Goal: Task Accomplishment & Management: Manage account settings

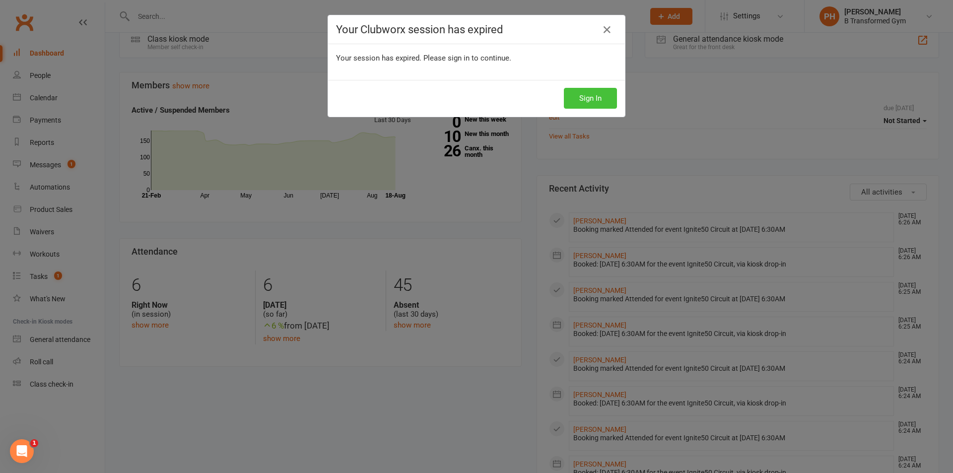
click at [603, 97] on button "Sign In" at bounding box center [590, 98] width 53 height 21
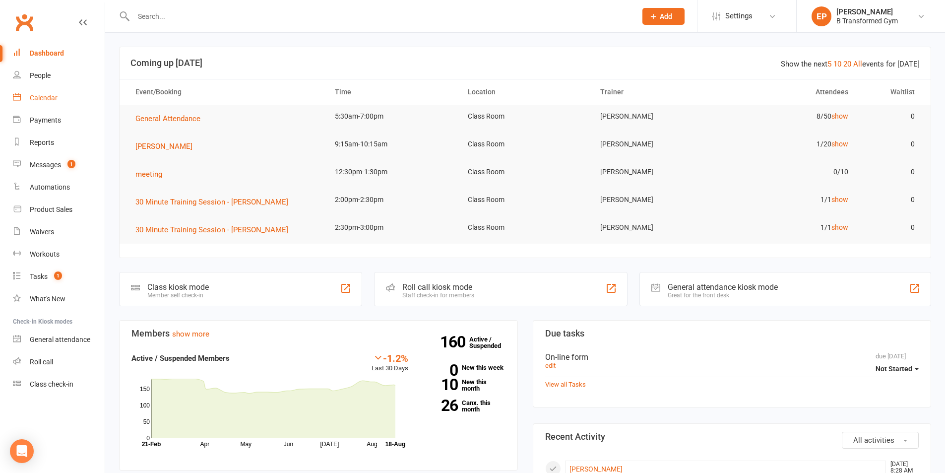
click at [42, 94] on div "Calendar" at bounding box center [44, 98] width 28 height 8
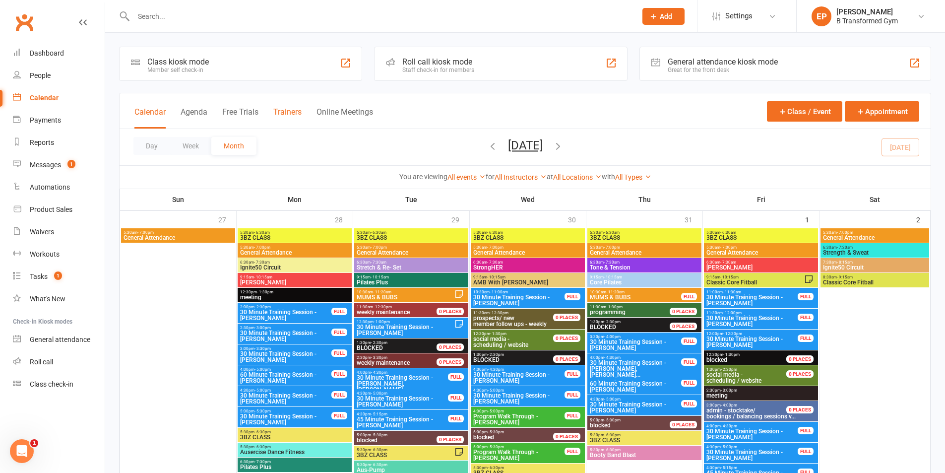
click at [298, 110] on button "Trainers" at bounding box center [287, 117] width 28 height 21
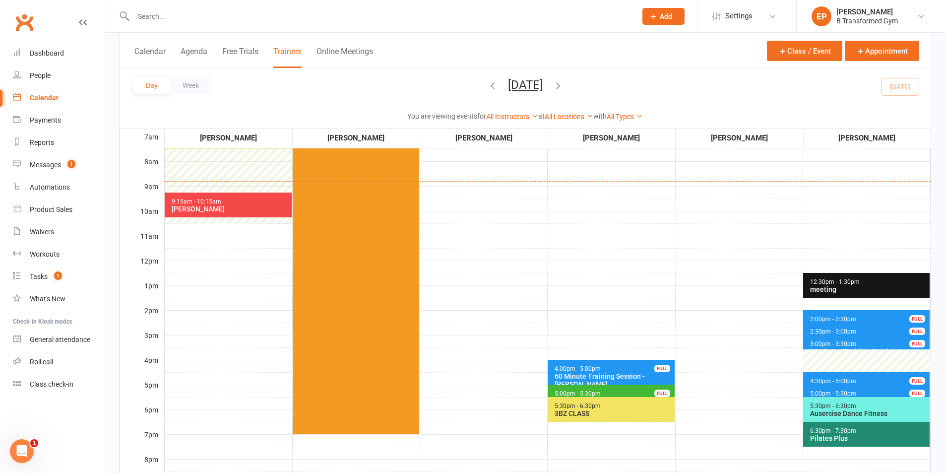
scroll to position [149, 0]
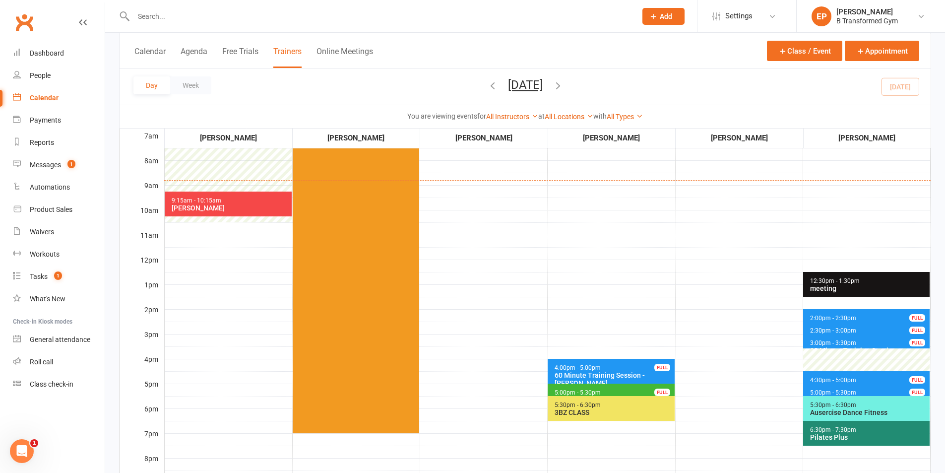
click at [861, 376] on span "4:30pm - 5:00pm 30 Minute Training Session - Wendy Warren FULL" at bounding box center [866, 378] width 127 height 14
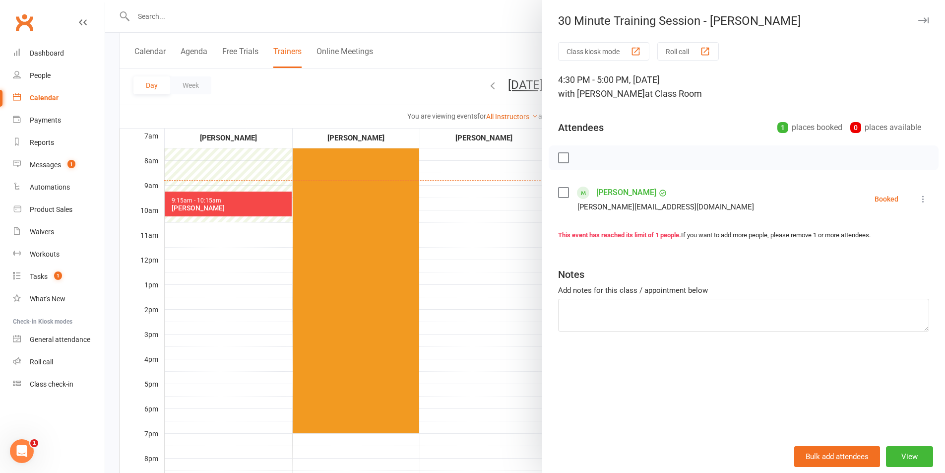
click at [513, 295] on div at bounding box center [525, 236] width 840 height 473
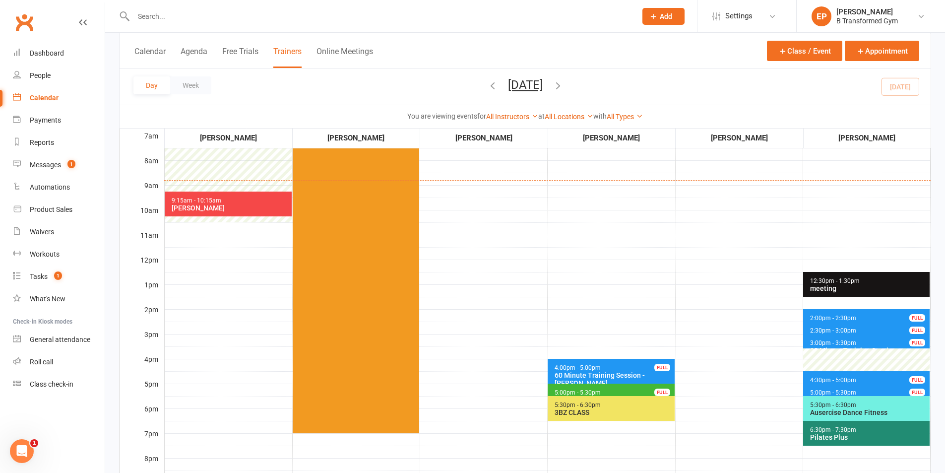
click at [846, 379] on span "4:30pm - 5:00pm" at bounding box center [833, 380] width 47 height 7
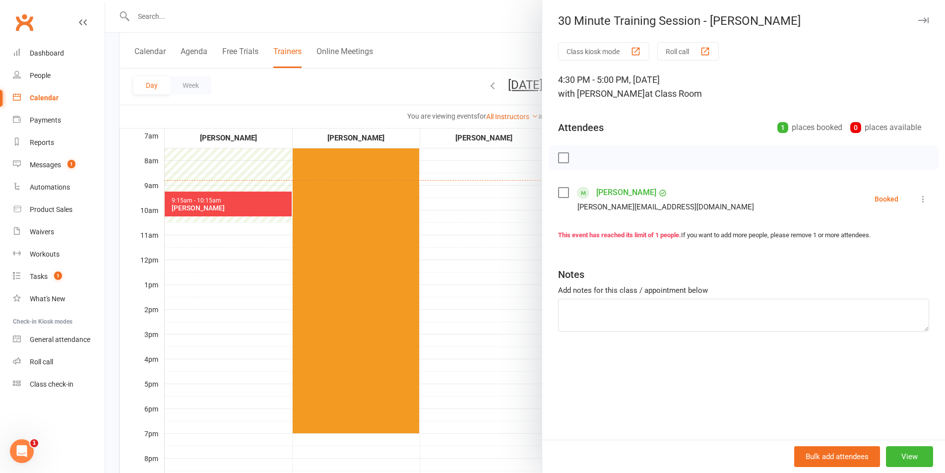
click at [490, 237] on div at bounding box center [525, 236] width 840 height 473
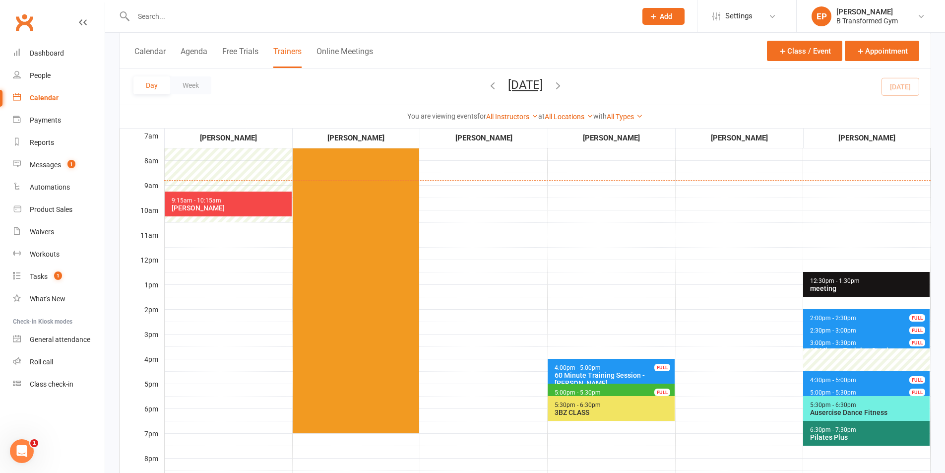
click at [860, 389] on span "5:00pm - 5:30pm 30 Minute Training Session - Jessica Yates FULL" at bounding box center [866, 391] width 127 height 14
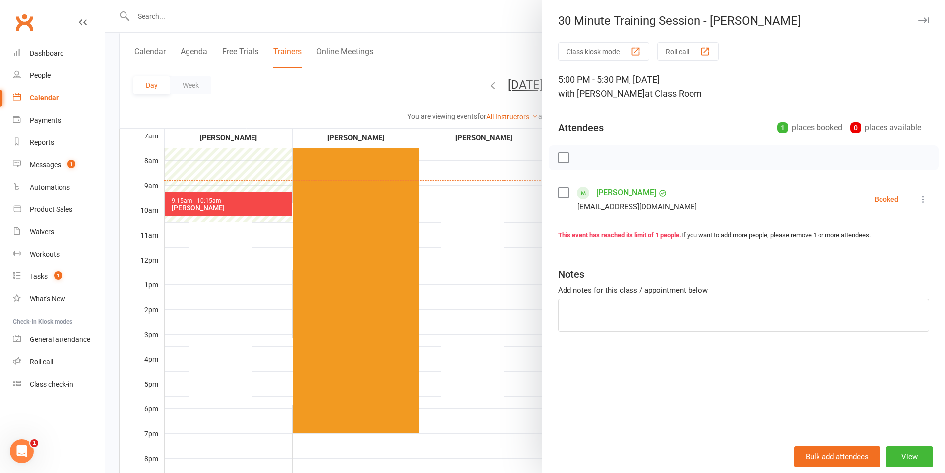
click at [508, 347] on div at bounding box center [525, 236] width 840 height 473
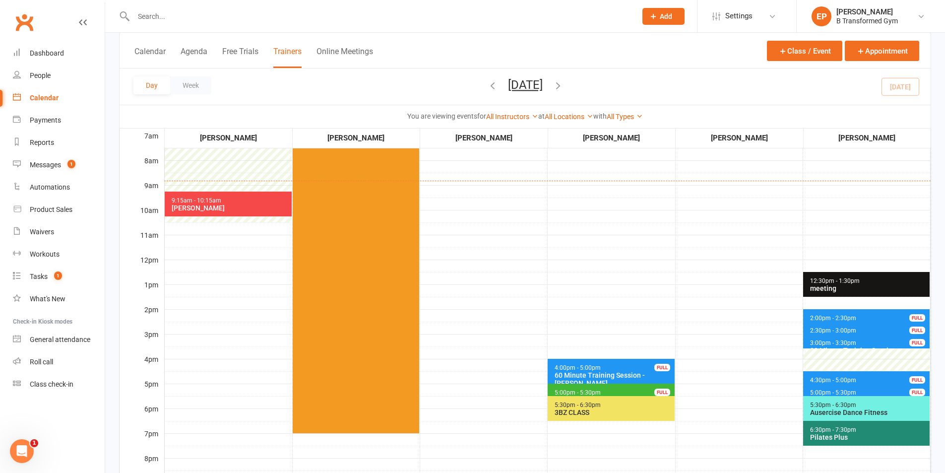
click at [609, 389] on span "5:00pm - 5:30pm Program Walk Through - Heather Smith FULL" at bounding box center [611, 391] width 127 height 14
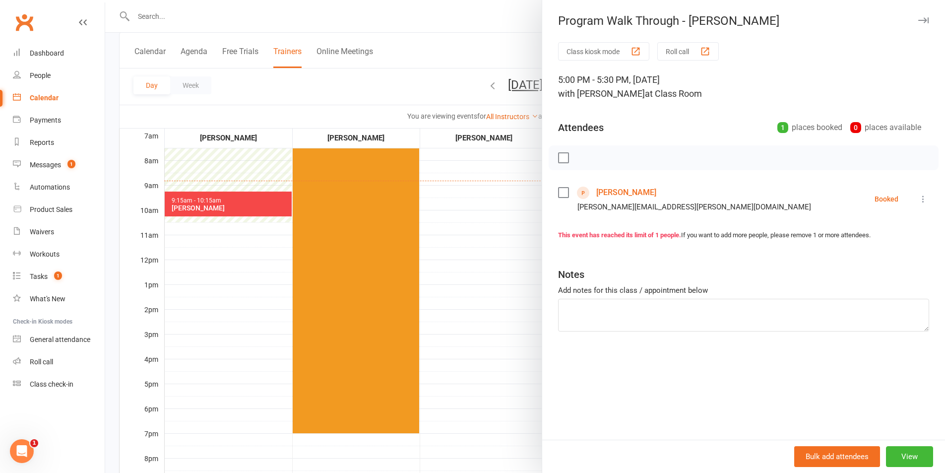
click at [517, 260] on div at bounding box center [525, 236] width 840 height 473
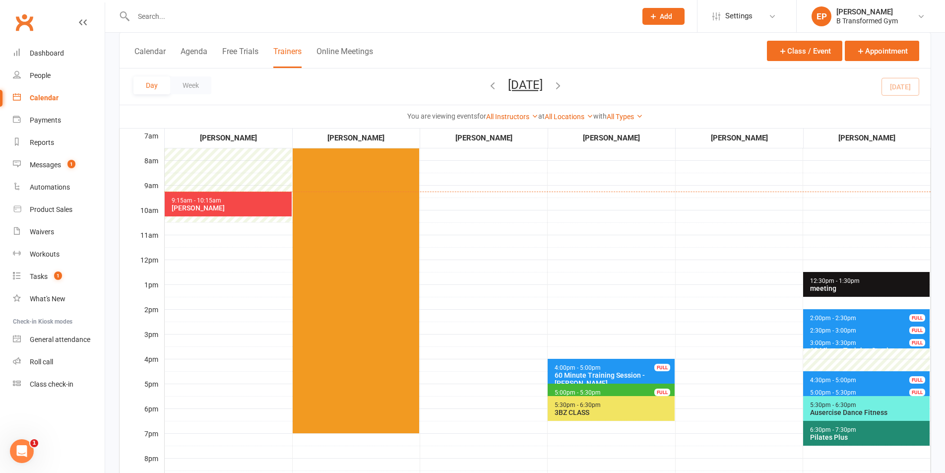
click at [252, 207] on div "[PERSON_NAME]" at bounding box center [230, 208] width 119 height 8
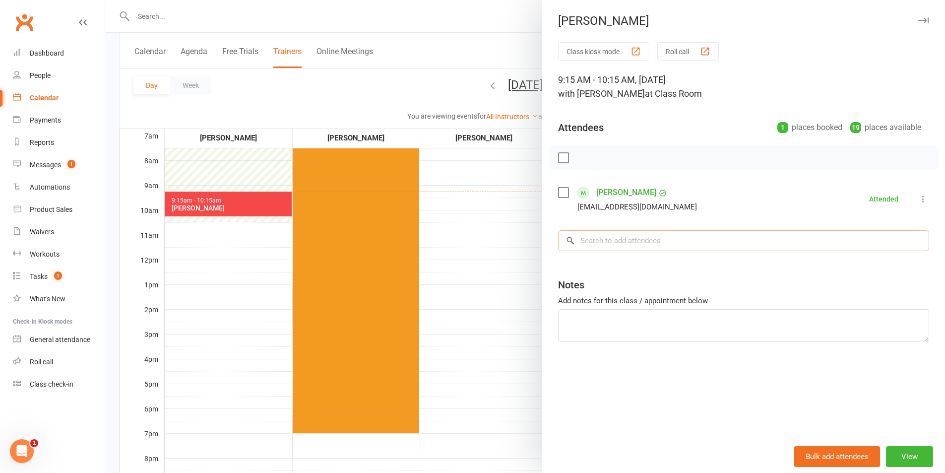
click at [701, 239] on input "search" at bounding box center [743, 240] width 371 height 21
type input "s"
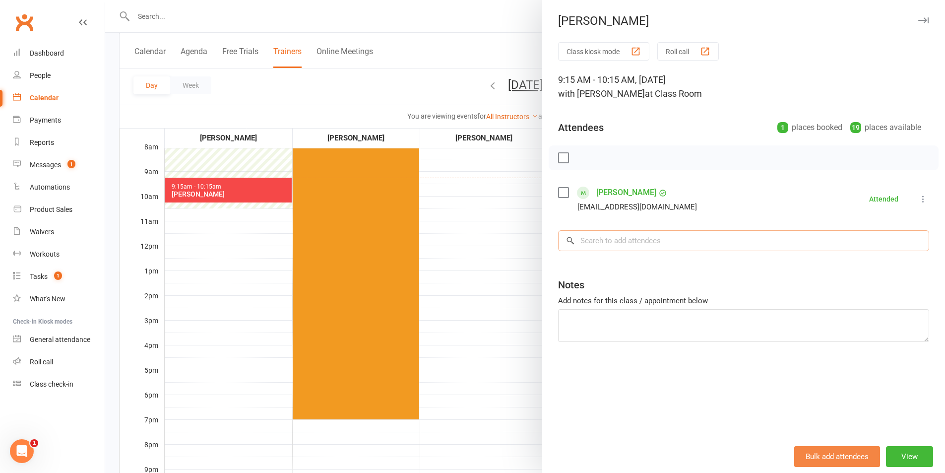
scroll to position [169, 0]
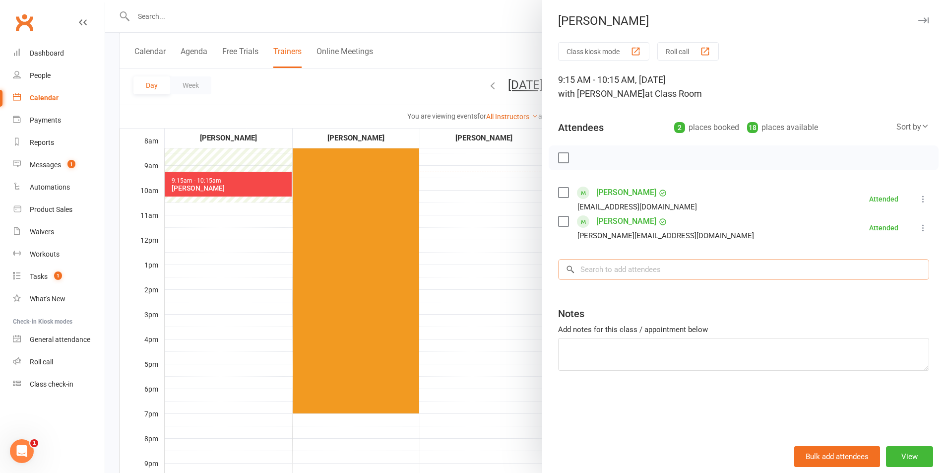
click at [615, 267] on input "search" at bounding box center [743, 269] width 371 height 21
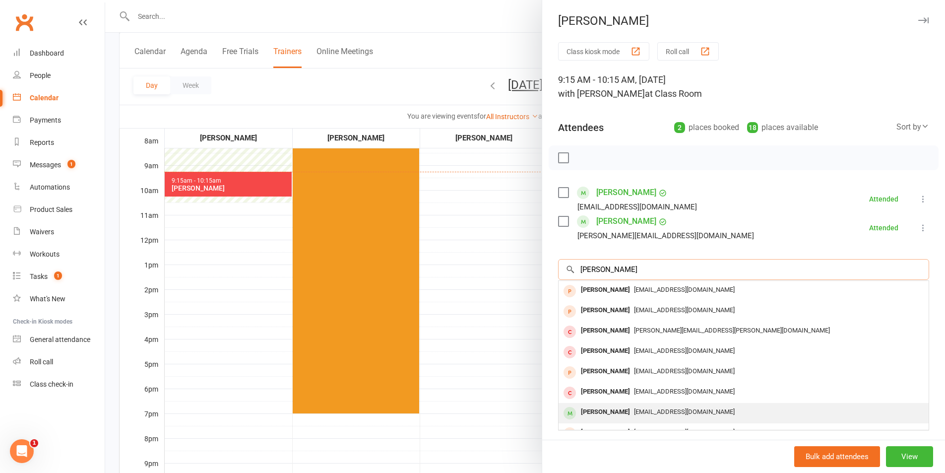
type input "sarah"
click at [639, 409] on span "noemail@nope.com" at bounding box center [684, 411] width 101 height 7
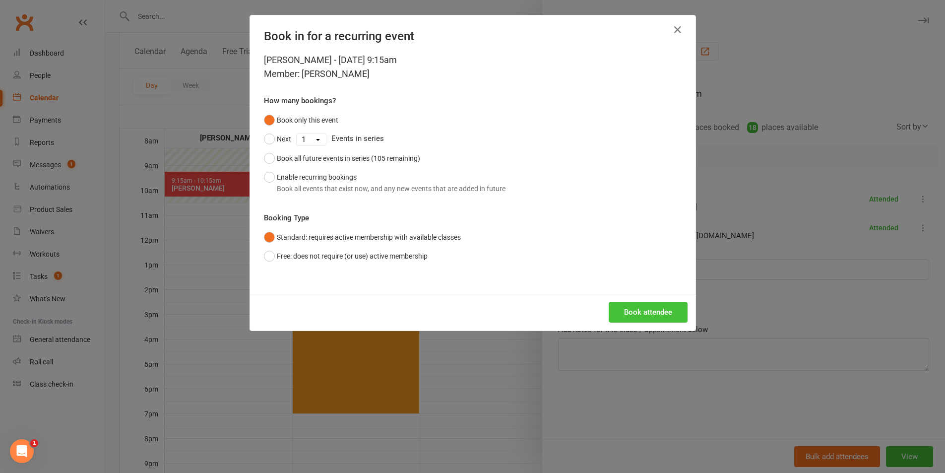
click at [628, 312] on button "Book attendee" at bounding box center [648, 312] width 79 height 21
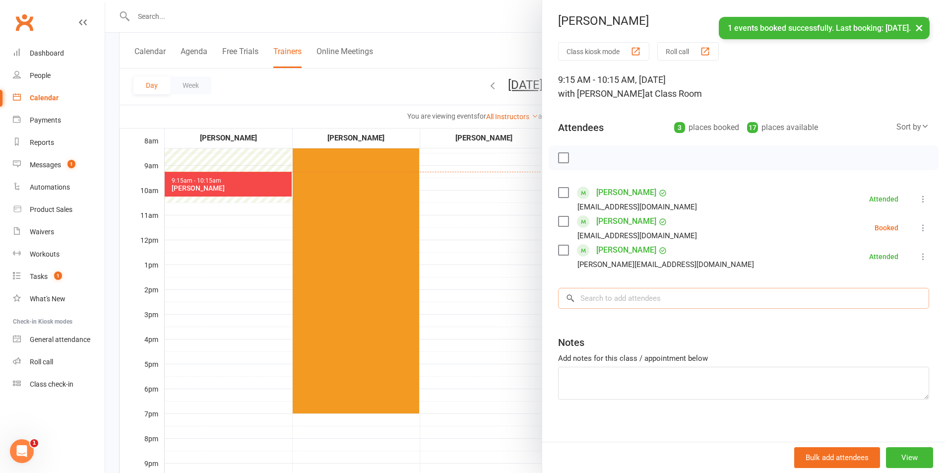
click at [720, 297] on input "search" at bounding box center [743, 298] width 371 height 21
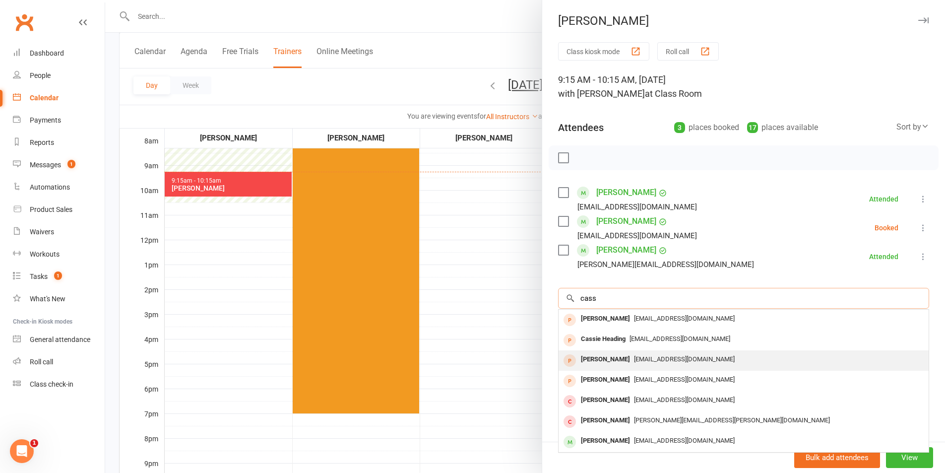
type input "cass"
click at [613, 361] on div "Cassandra Sisiolo" at bounding box center [605, 359] width 57 height 14
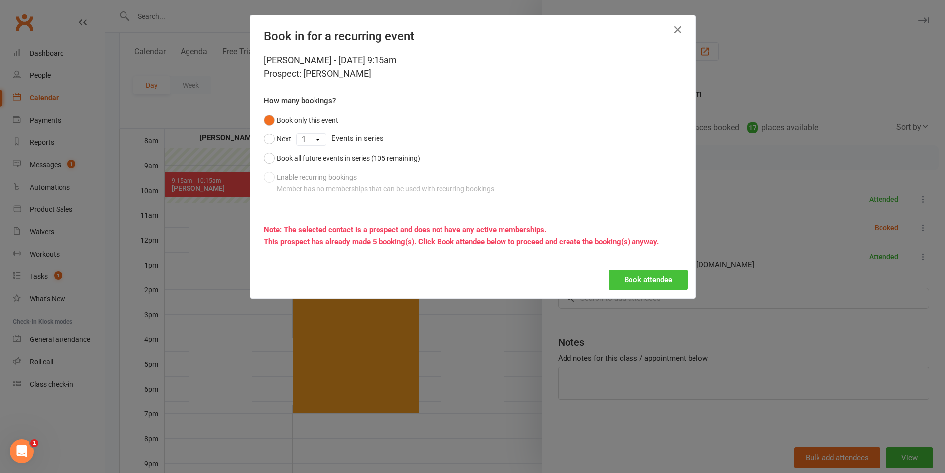
click at [621, 271] on button "Book attendee" at bounding box center [648, 279] width 79 height 21
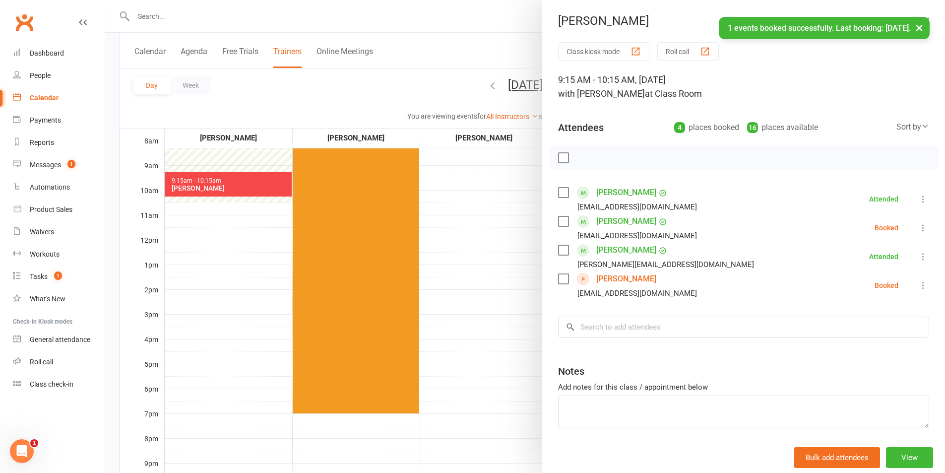
click at [244, 180] on div at bounding box center [525, 236] width 840 height 473
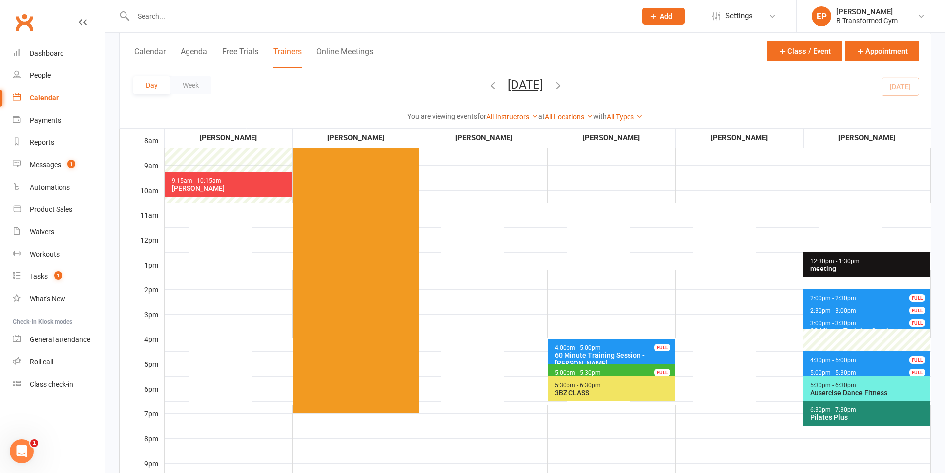
click at [872, 357] on span "4:30pm - 5:00pm 30 Minute Training Session - Wendy Warren FULL" at bounding box center [866, 358] width 127 height 14
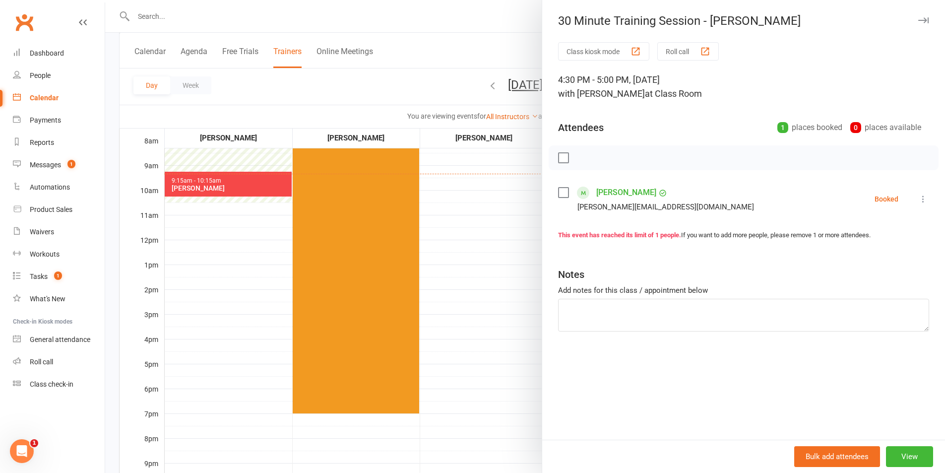
click at [404, 22] on div at bounding box center [525, 236] width 840 height 473
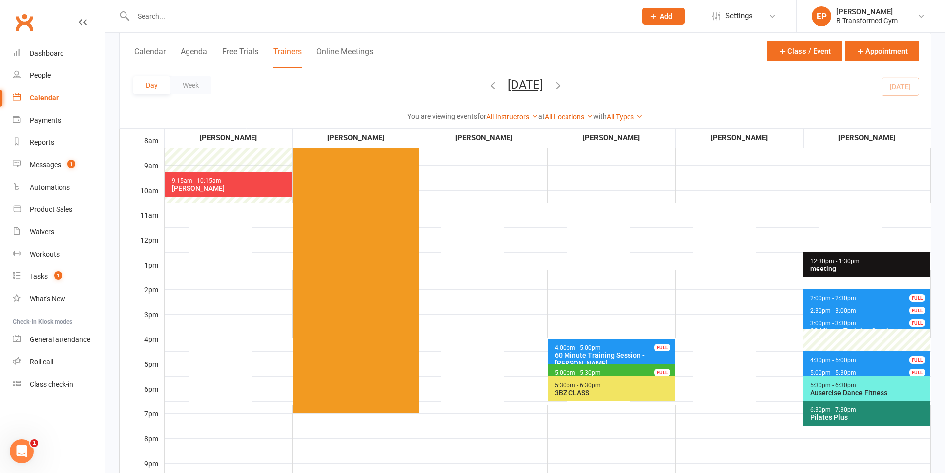
click at [644, 343] on span "4:00pm - 5:00pm 60 Minute Training Session - Kent Hassan FULL" at bounding box center [611, 351] width 127 height 25
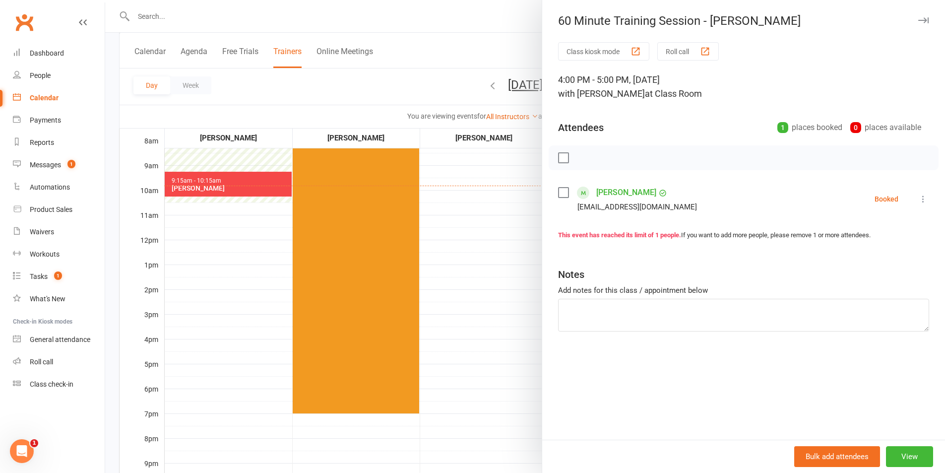
click at [417, 18] on div at bounding box center [525, 236] width 840 height 473
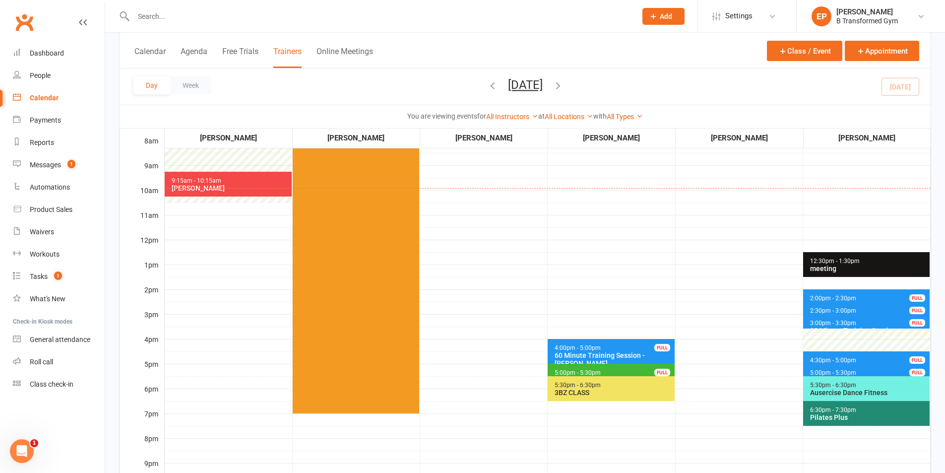
click at [865, 293] on span "2:00pm - 2:30pm 30 Minute Training Session - Meryl Thomas FULL" at bounding box center [866, 296] width 127 height 14
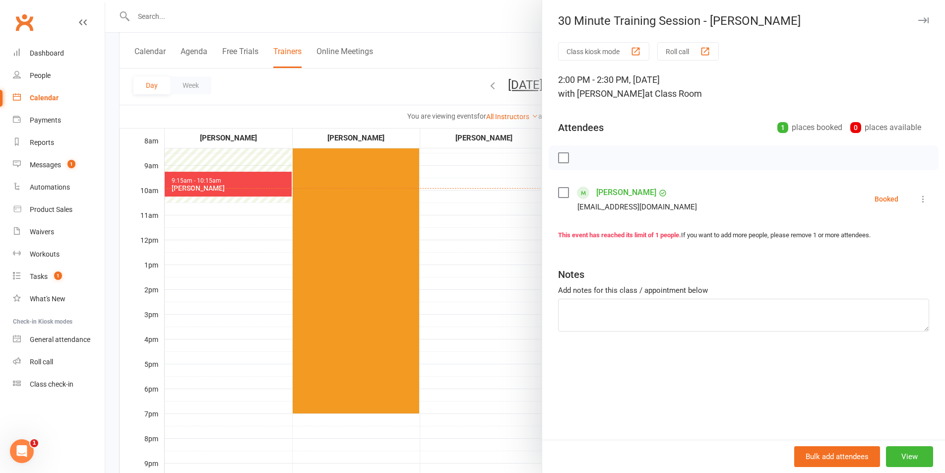
click at [435, 25] on div at bounding box center [525, 236] width 840 height 473
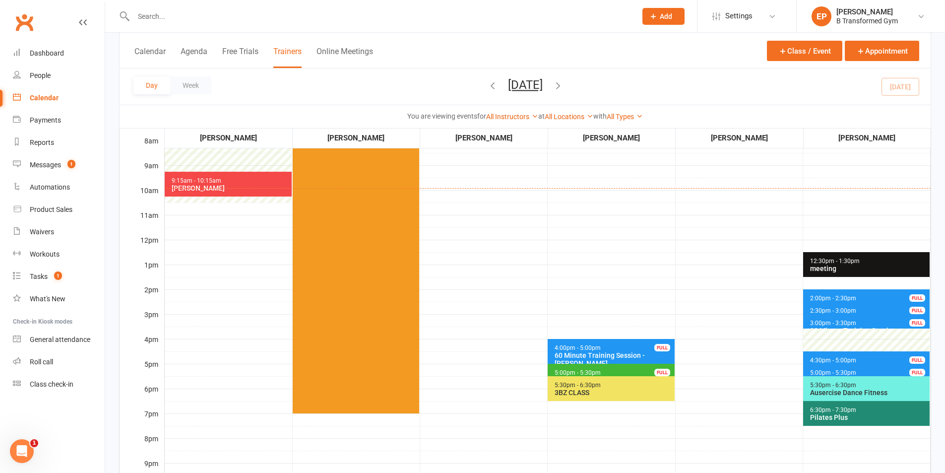
click at [889, 309] on span "2:30pm - 3:00pm 30 Minute Training Session - Ray Yates FULL" at bounding box center [866, 309] width 127 height 14
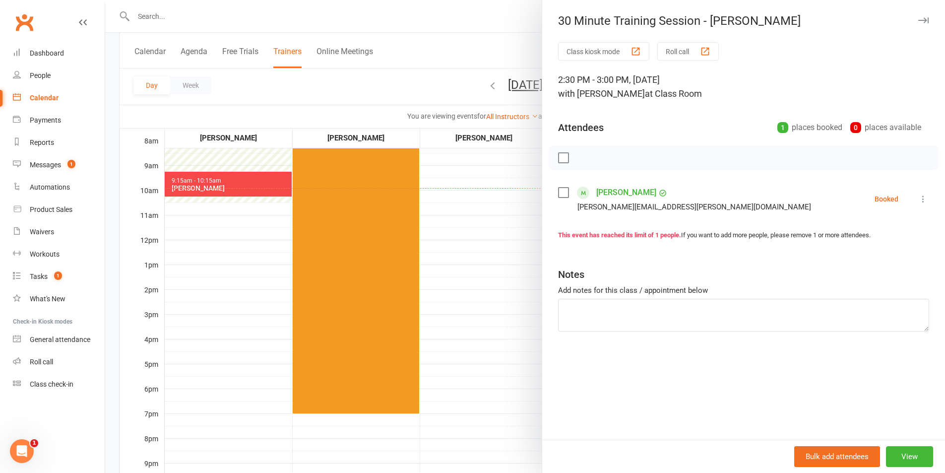
click at [425, 36] on div at bounding box center [525, 236] width 840 height 473
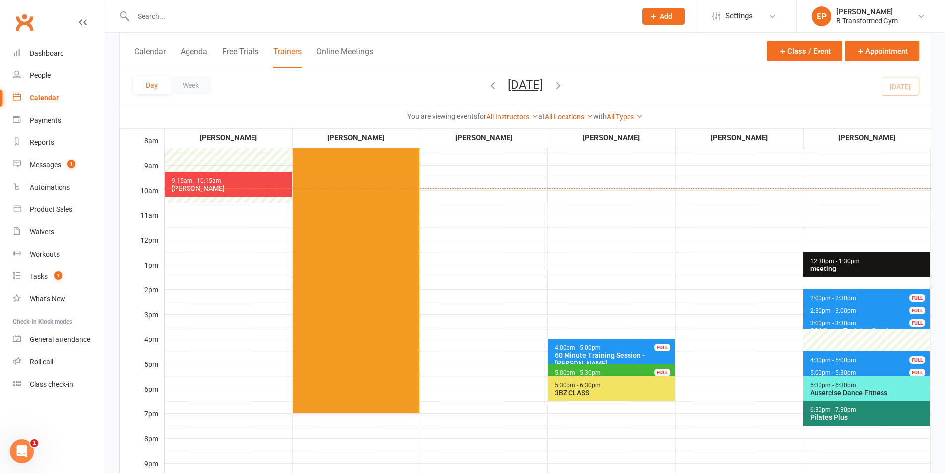
click at [878, 319] on span "3:00pm - 3:30pm 30 Minute Training Session - Kerrie Yates FULL" at bounding box center [866, 321] width 127 height 14
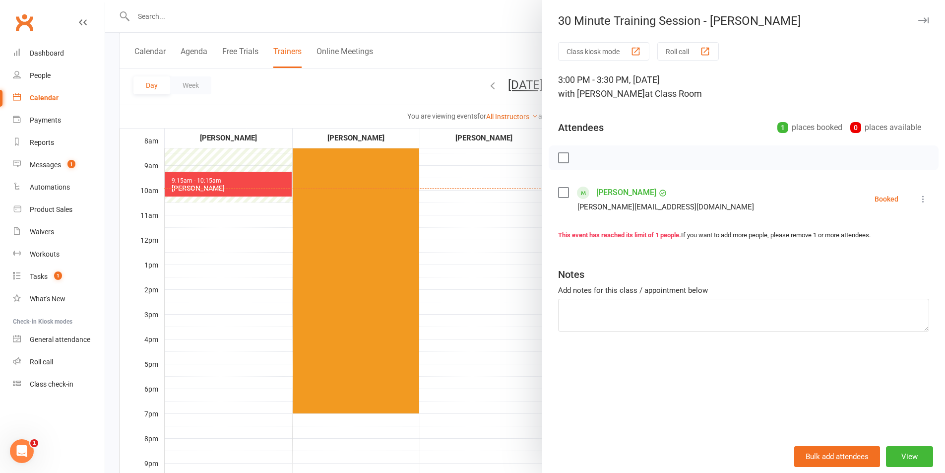
click at [452, 19] on div at bounding box center [525, 236] width 840 height 473
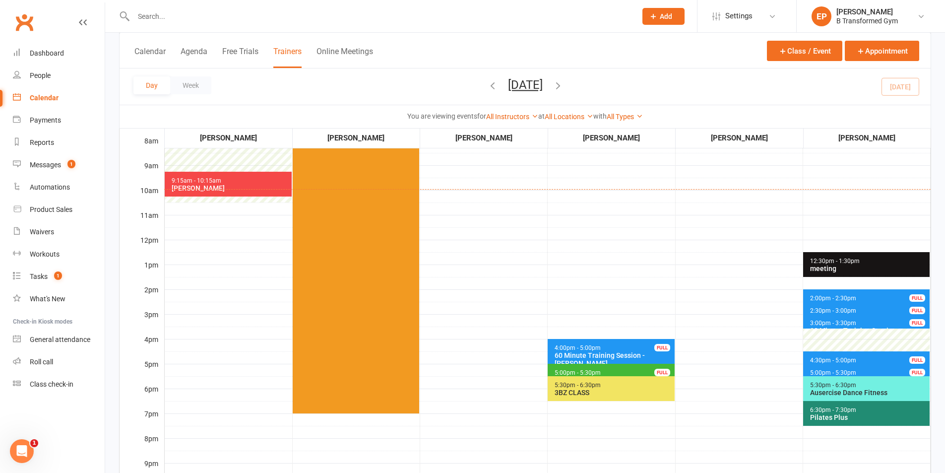
click at [867, 294] on span "2:00pm - 2:30pm 30 Minute Training Session - Meryl Thomas FULL" at bounding box center [866, 296] width 127 height 14
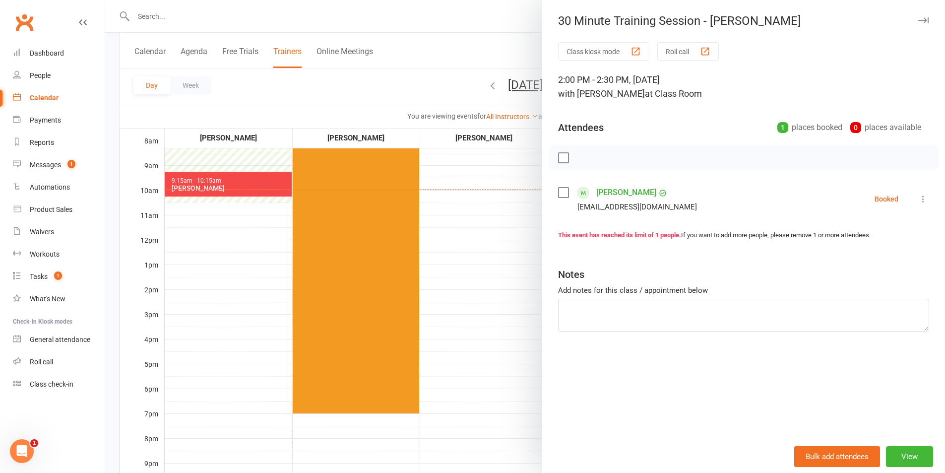
click at [403, 23] on div at bounding box center [525, 236] width 840 height 473
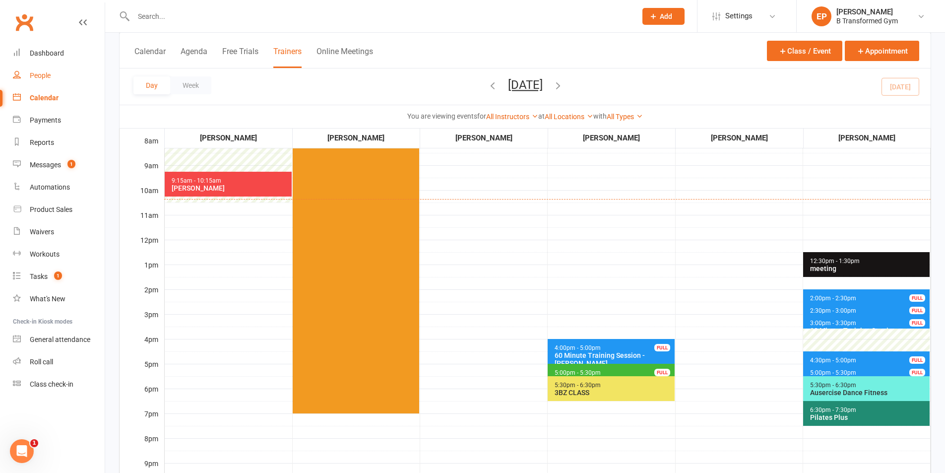
click at [43, 73] on div "People" at bounding box center [40, 75] width 21 height 8
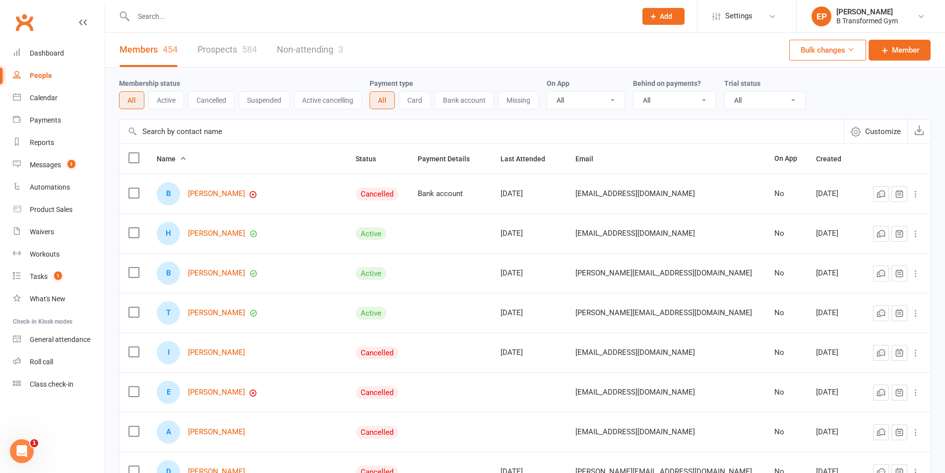
click at [168, 20] on input "text" at bounding box center [380, 16] width 499 height 14
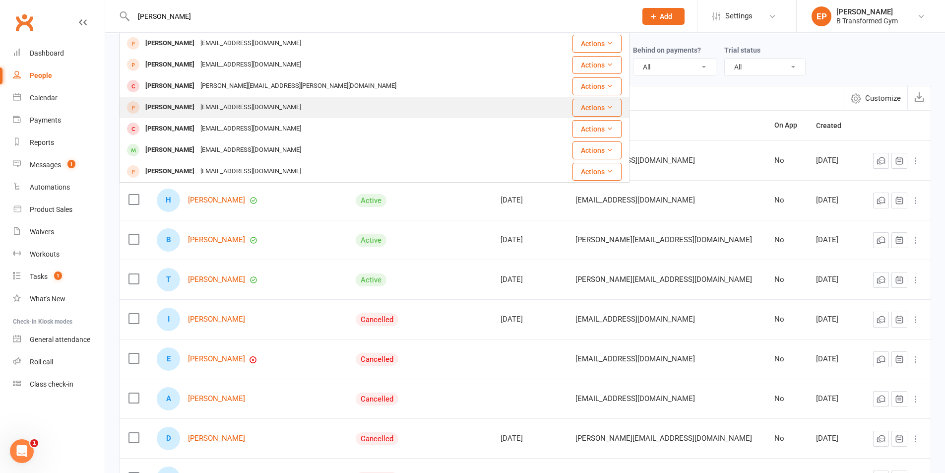
scroll to position [50, 0]
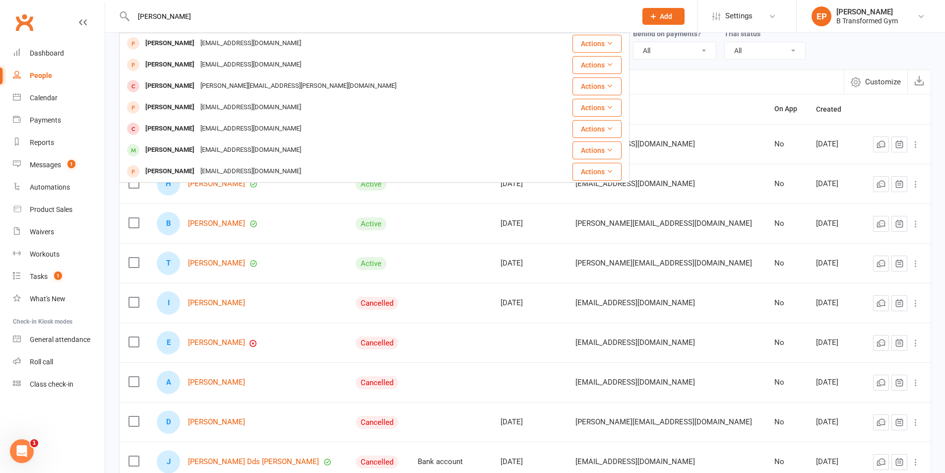
click at [174, 18] on input "holly" at bounding box center [380, 16] width 499 height 14
type input "holly lavender"
drag, startPoint x: 194, startPoint y: 13, endPoint x: 79, endPoint y: 14, distance: 114.6
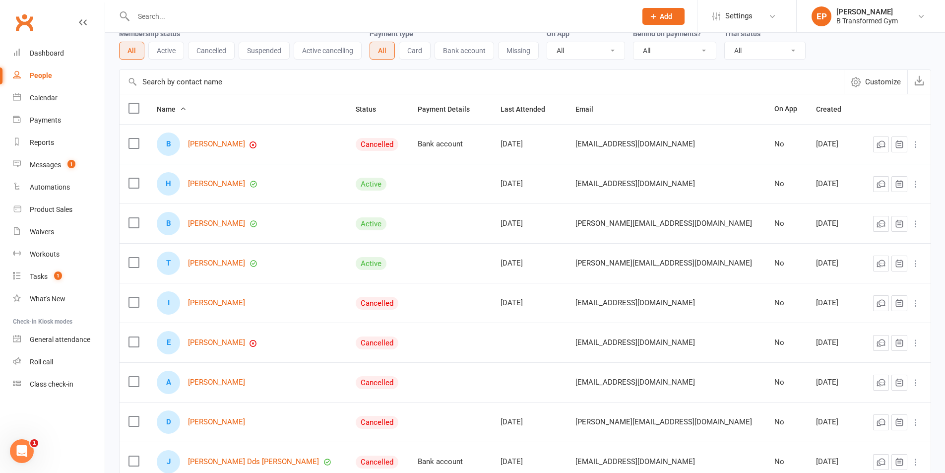
click at [174, 88] on input "text" at bounding box center [482, 82] width 725 height 24
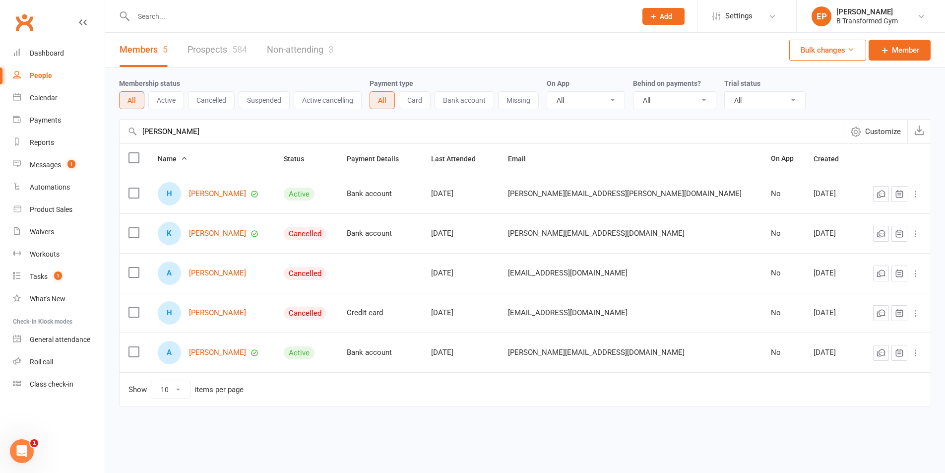
scroll to position [0, 0]
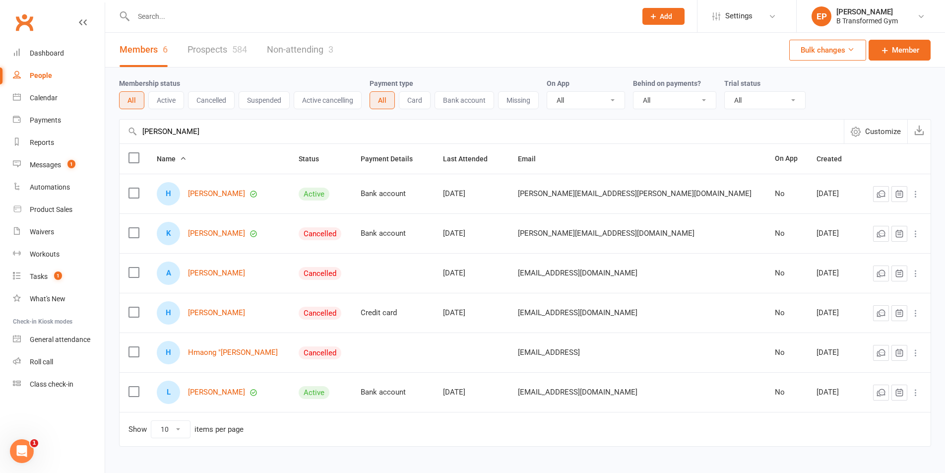
type input "holly lavender"
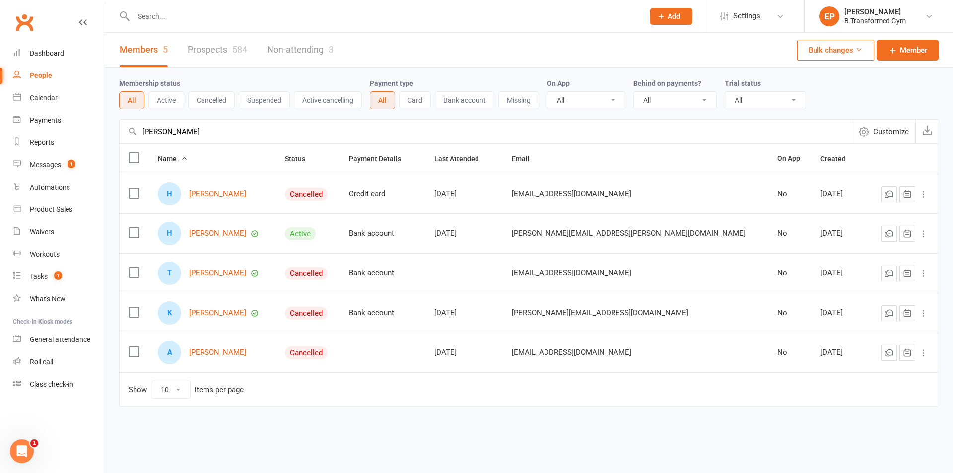
drag, startPoint x: 194, startPoint y: 131, endPoint x: 124, endPoint y: 128, distance: 70.0
click at [124, 128] on input "holly lavender" at bounding box center [486, 132] width 732 height 24
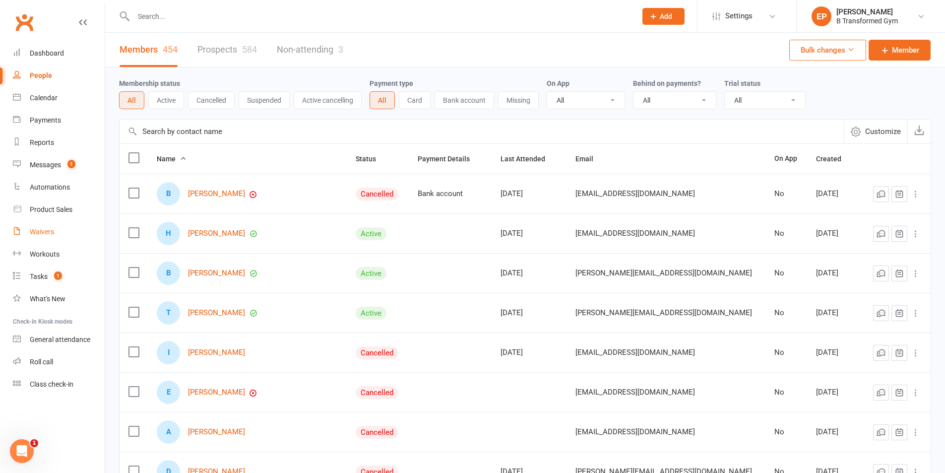
click at [49, 236] on div "Waivers" at bounding box center [42, 232] width 24 height 8
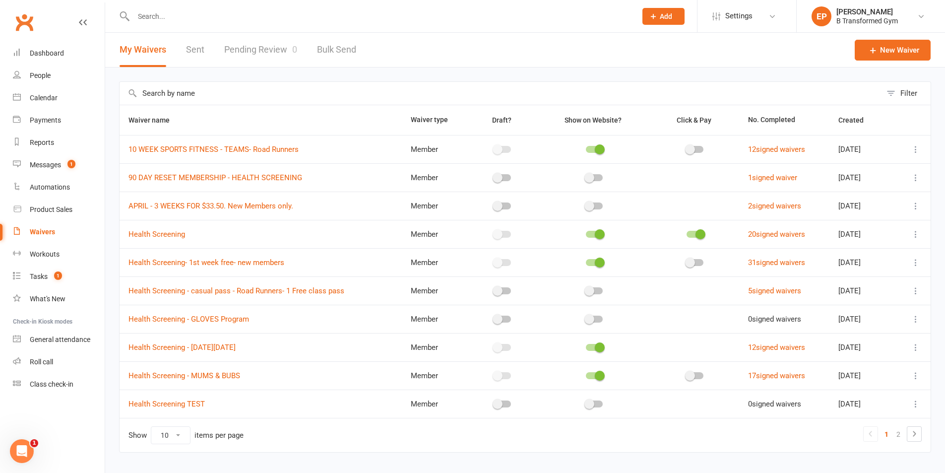
click at [197, 50] on link "Sent" at bounding box center [195, 50] width 18 height 34
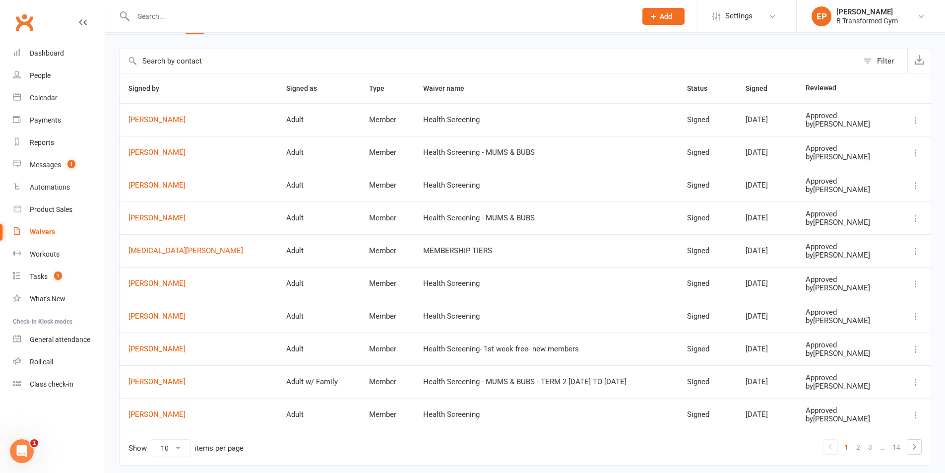
scroll to position [50, 0]
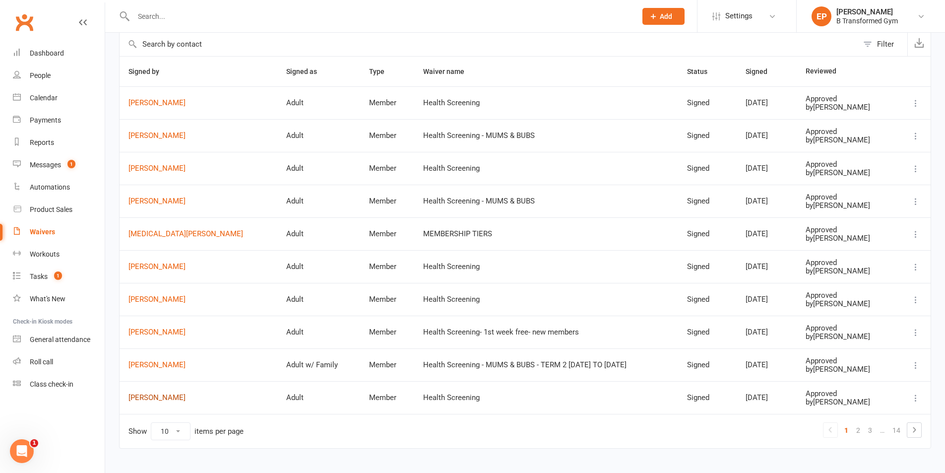
click at [159, 399] on link "Hollie Cleaver" at bounding box center [199, 398] width 140 height 8
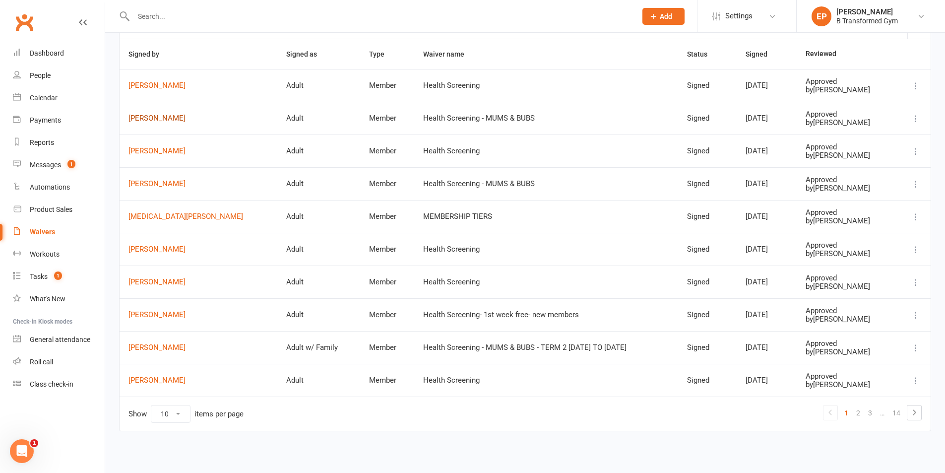
scroll to position [67, 0]
click at [86, 23] on icon at bounding box center [83, 22] width 8 height 8
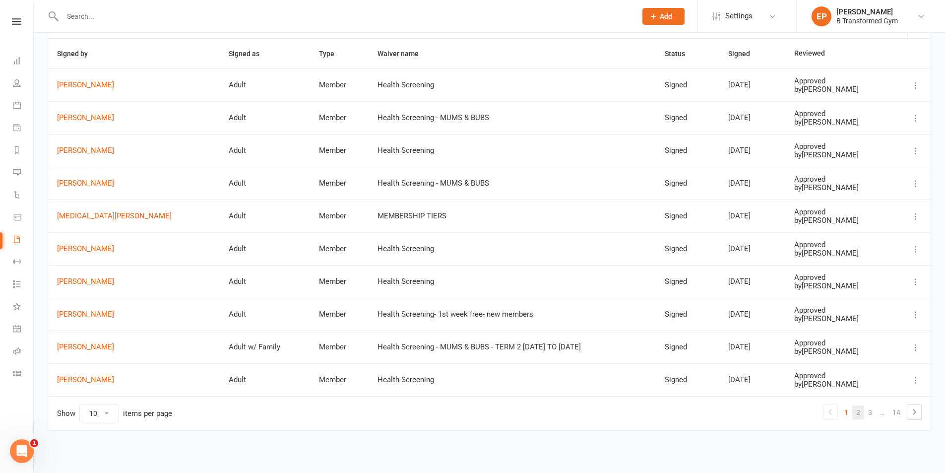
click at [854, 410] on link "2" at bounding box center [859, 412] width 12 height 14
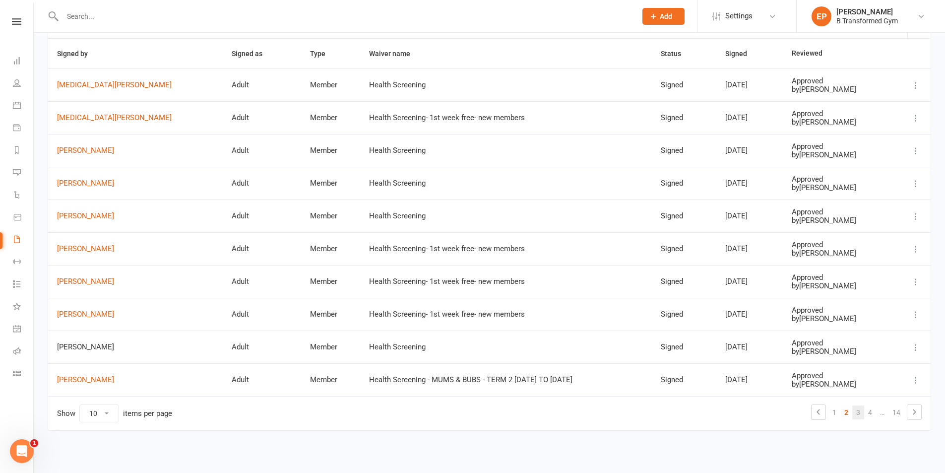
click at [855, 413] on link "3" at bounding box center [859, 412] width 12 height 14
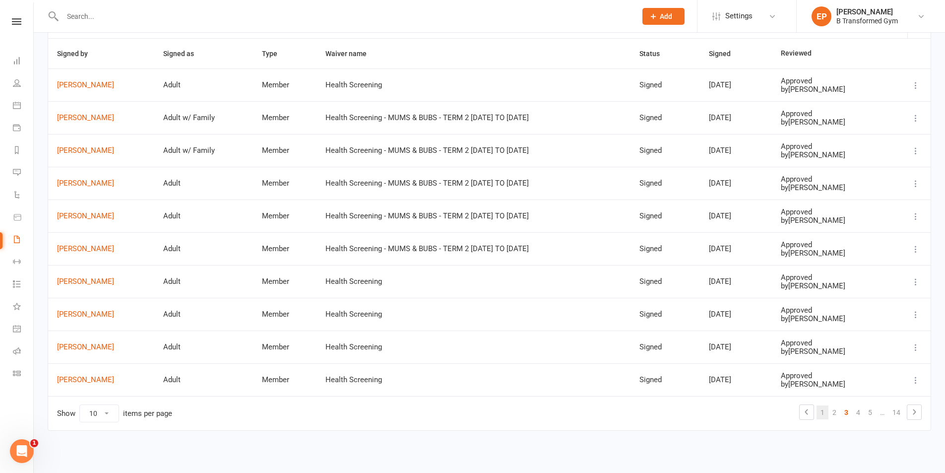
click at [820, 413] on link "1" at bounding box center [823, 412] width 12 height 14
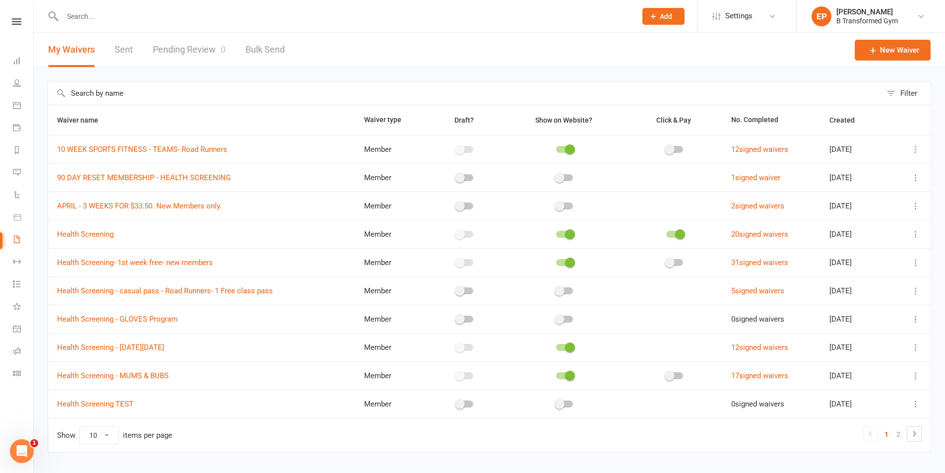
click at [21, 23] on link at bounding box center [16, 21] width 33 height 6
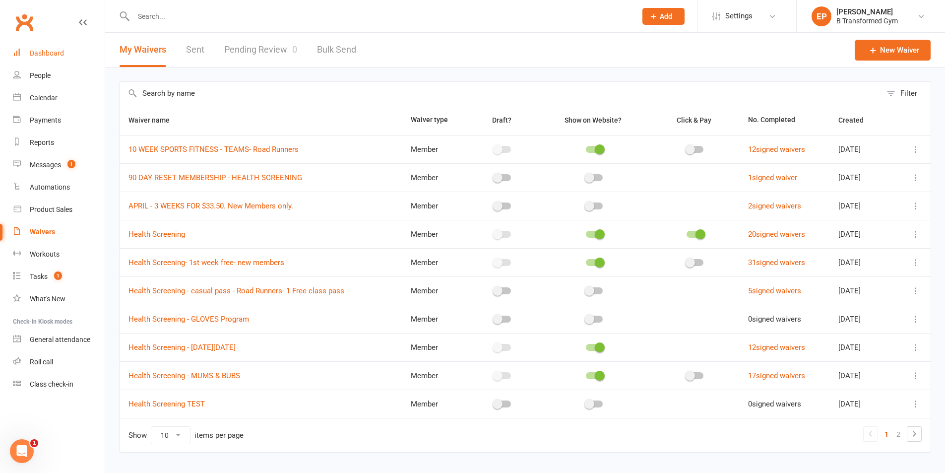
click at [36, 50] on div "Dashboard" at bounding box center [47, 53] width 34 height 8
